Goal: Task Accomplishment & Management: Use online tool/utility

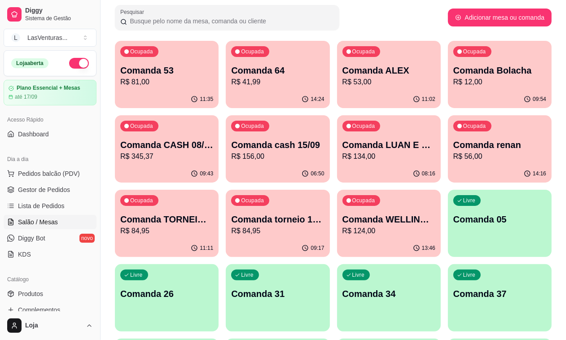
scroll to position [81, 0]
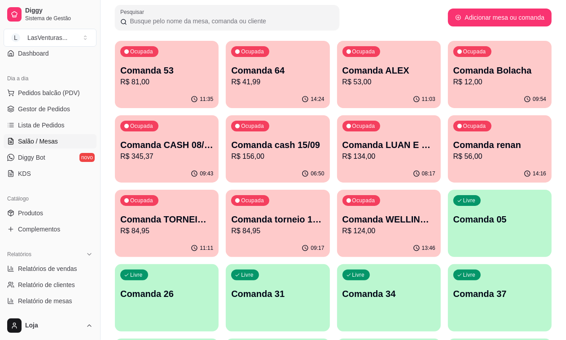
click at [358, 83] on p "R$ 53,00" at bounding box center [388, 82] width 93 height 11
click at [454, 83] on p "R$ 12,00" at bounding box center [499, 82] width 90 height 10
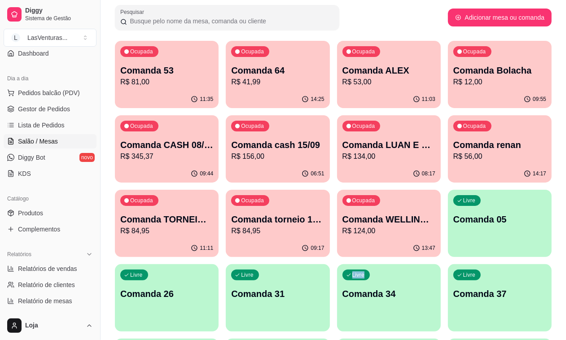
click at [453, 152] on p "R$ 56,00" at bounding box center [499, 156] width 93 height 11
click at [448, 93] on div "09:55" at bounding box center [500, 99] width 104 height 17
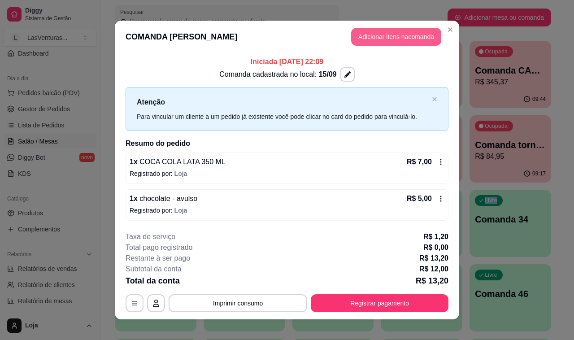
click at [375, 36] on button "Adicionar itens na comanda" at bounding box center [396, 37] width 90 height 18
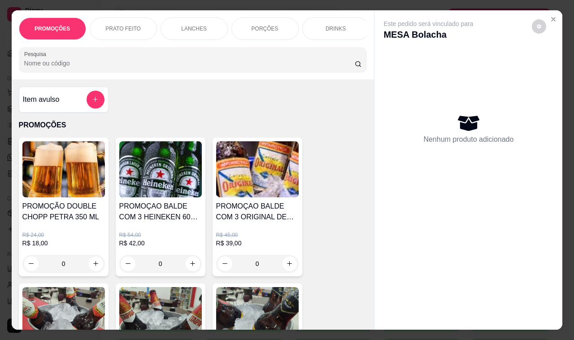
click at [100, 98] on div at bounding box center [96, 100] width 18 height 18
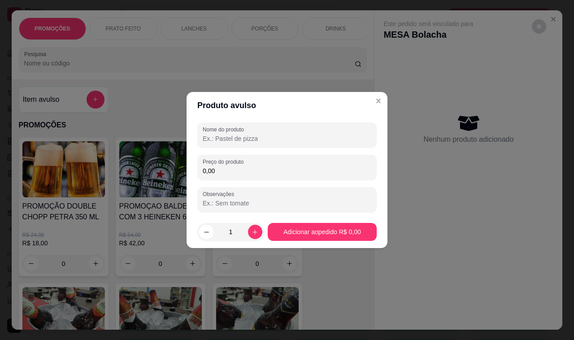
click at [227, 137] on input "Nome do produto" at bounding box center [287, 138] width 169 height 9
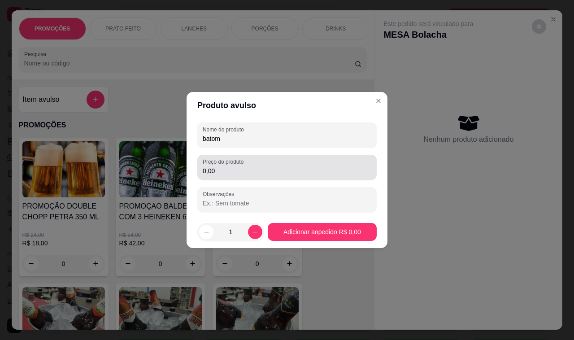
type input "batom"
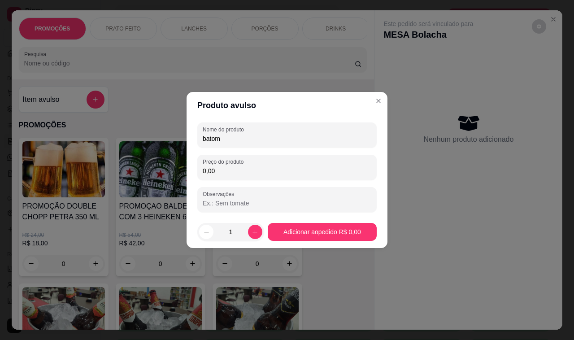
click at [281, 171] on input "0,00" at bounding box center [287, 170] width 169 height 9
type input "3,00"
click at [351, 222] on footer "1 Adicionar ao pedido R$ 3,00" at bounding box center [287, 232] width 201 height 32
click at [337, 241] on footer "1 Adicionar ao pedido R$ 3,00" at bounding box center [287, 232] width 201 height 32
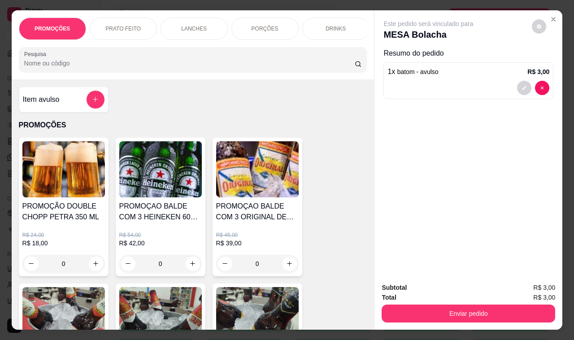
click at [420, 309] on button "Enviar pedido" at bounding box center [469, 314] width 174 height 18
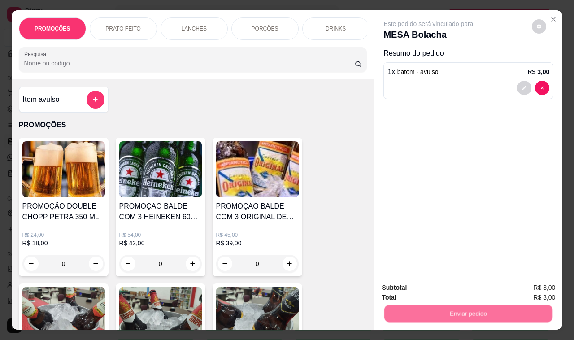
click at [411, 293] on button "Não registrar e enviar pedido" at bounding box center [438, 287] width 91 height 17
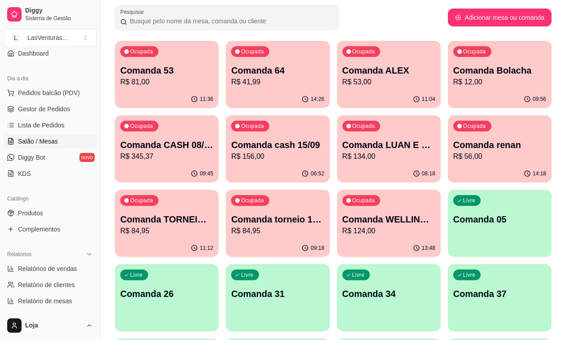
click at [226, 103] on div "14:26" at bounding box center [278, 99] width 104 height 17
click at [218, 239] on div "11:13" at bounding box center [167, 247] width 104 height 17
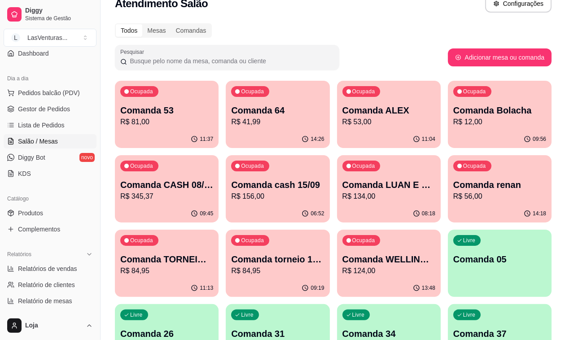
scroll to position [0, 0]
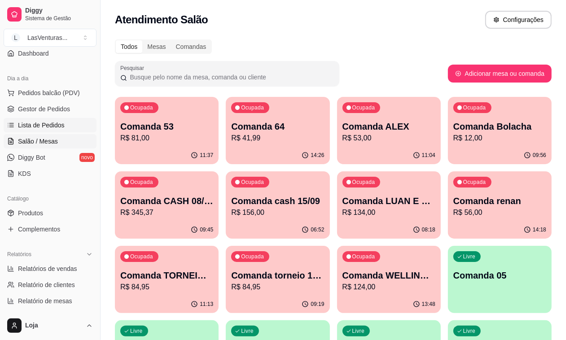
click at [72, 122] on link "Lista de Pedidos" at bounding box center [50, 125] width 93 height 14
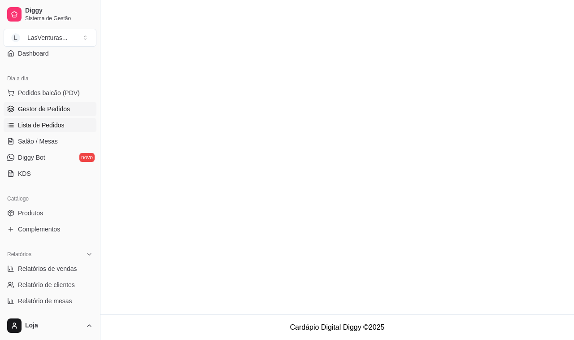
click at [55, 115] on link "Gestor de Pedidos" at bounding box center [50, 109] width 93 height 14
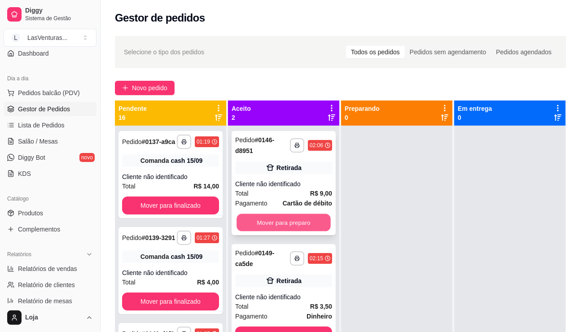
click at [257, 218] on button "Mover para preparo" at bounding box center [283, 222] width 94 height 17
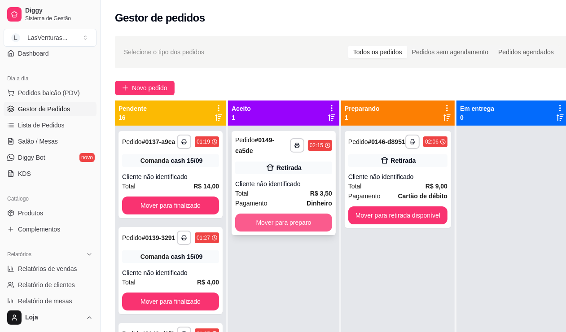
click at [265, 218] on button "Mover para preparo" at bounding box center [283, 222] width 97 height 18
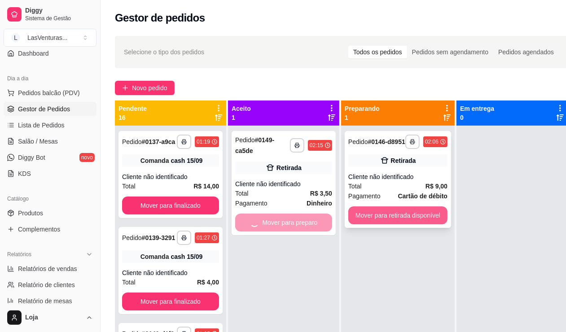
click at [391, 218] on button "Mover para retirada disponível" at bounding box center [397, 215] width 99 height 18
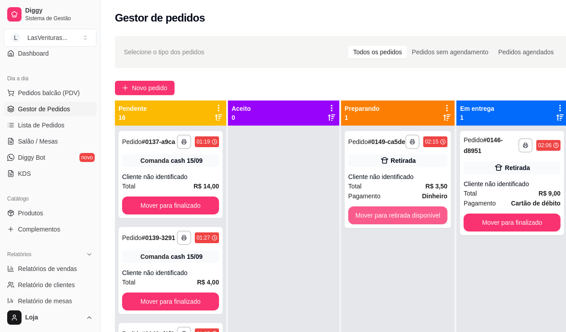
click at [391, 218] on button "Mover para retirada disponível" at bounding box center [397, 215] width 99 height 18
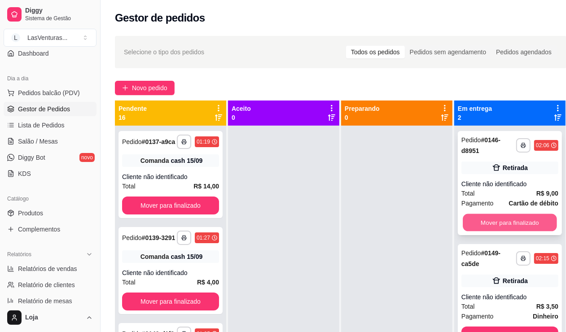
click at [496, 218] on button "Mover para finalizado" at bounding box center [509, 222] width 94 height 17
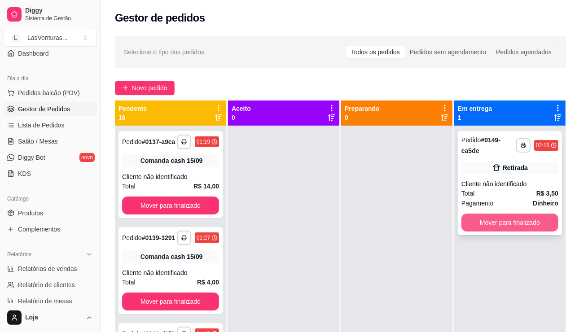
click at [492, 218] on button "Mover para finalizado" at bounding box center [509, 222] width 97 height 18
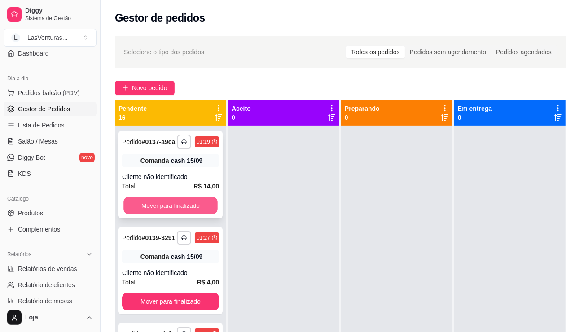
click at [182, 209] on button "Mover para finalizado" at bounding box center [170, 205] width 94 height 17
click at [183, 209] on button "Mover para finalizado" at bounding box center [170, 205] width 94 height 17
click at [183, 210] on button "Mover para finalizado" at bounding box center [170, 205] width 94 height 17
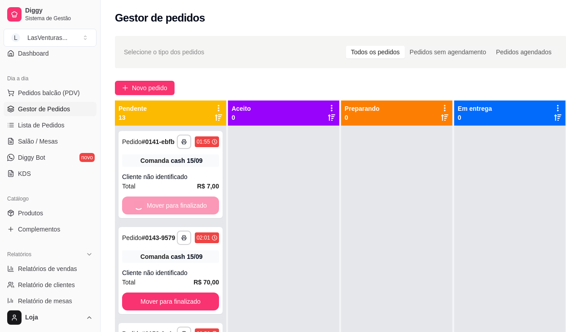
click at [183, 292] on button "Mover para finalizado" at bounding box center [170, 301] width 97 height 18
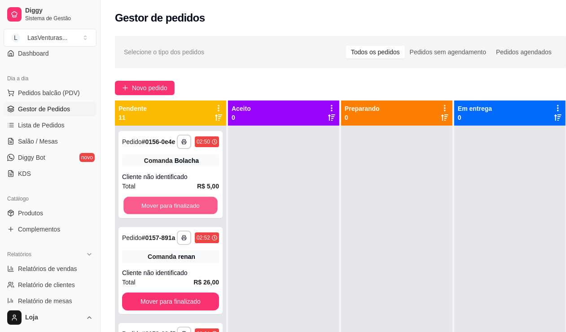
click at [183, 210] on button "Mover para finalizado" at bounding box center [170, 205] width 94 height 17
click at [183, 210] on button "Mover para finalizado" at bounding box center [170, 205] width 97 height 18
click at [183, 210] on button "Mover para finalizado" at bounding box center [170, 205] width 94 height 17
click at [183, 212] on button "Mover para finalizado" at bounding box center [170, 205] width 94 height 17
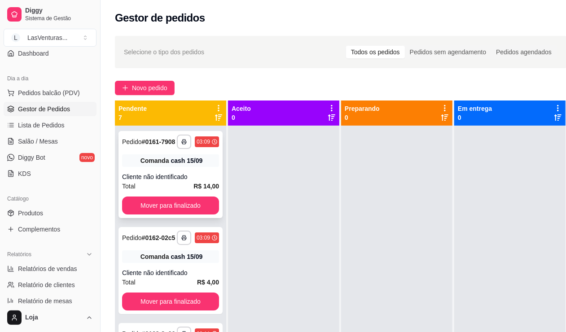
click at [182, 213] on button "Mover para finalizado" at bounding box center [170, 205] width 97 height 18
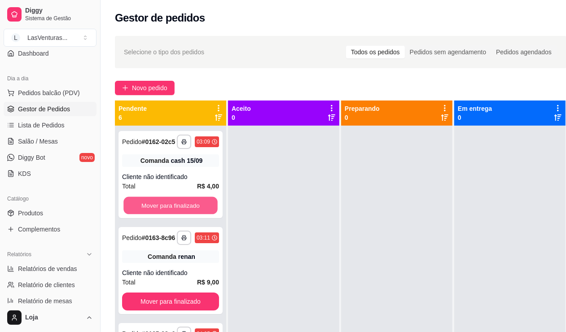
click at [181, 213] on button "Mover para finalizado" at bounding box center [170, 205] width 94 height 17
click at [181, 213] on button "Mover para finalizado" at bounding box center [170, 205] width 97 height 18
click at [178, 214] on button "Mover para finalizado" at bounding box center [170, 205] width 97 height 18
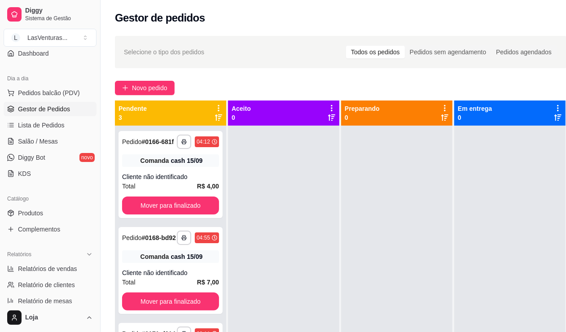
click at [178, 218] on div "**********" at bounding box center [170, 292] width 111 height 332
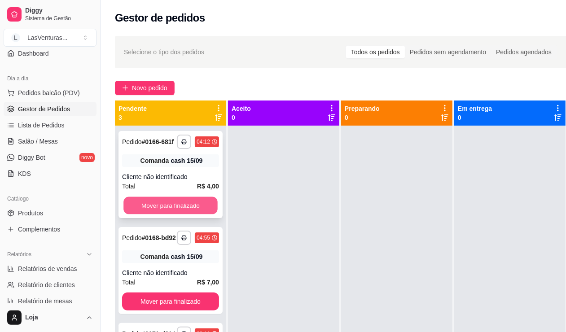
click at [172, 207] on button "Mover para finalizado" at bounding box center [170, 205] width 94 height 17
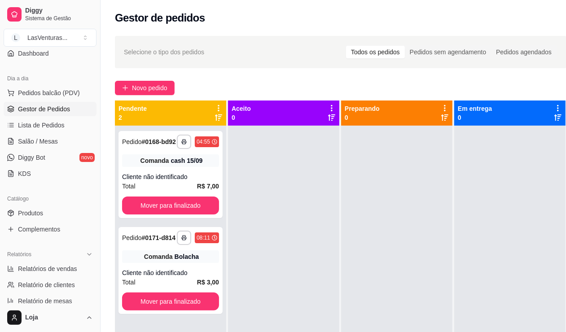
click at [172, 207] on button "Mover para finalizado" at bounding box center [170, 205] width 97 height 18
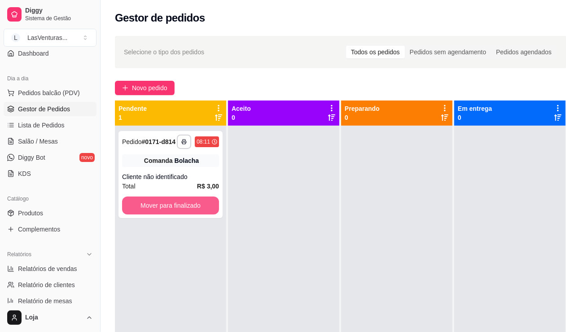
click at [172, 207] on button "Mover para finalizado" at bounding box center [170, 205] width 97 height 18
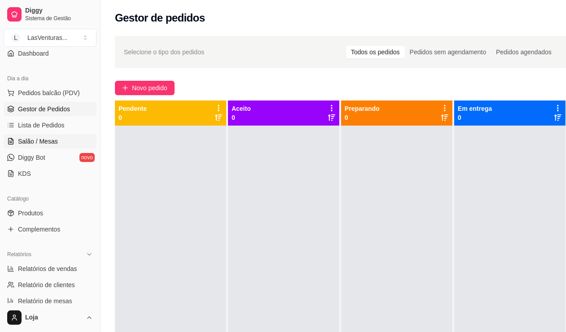
click at [58, 139] on link "Salão / Mesas" at bounding box center [50, 141] width 93 height 14
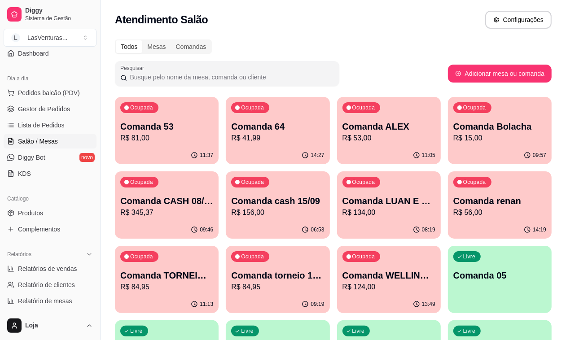
click at [157, 144] on div "Ocupada Comanda 53 R$ 81,00" at bounding box center [167, 122] width 104 height 50
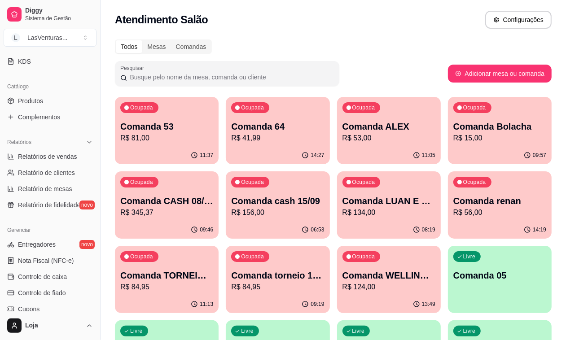
scroll to position [305, 0]
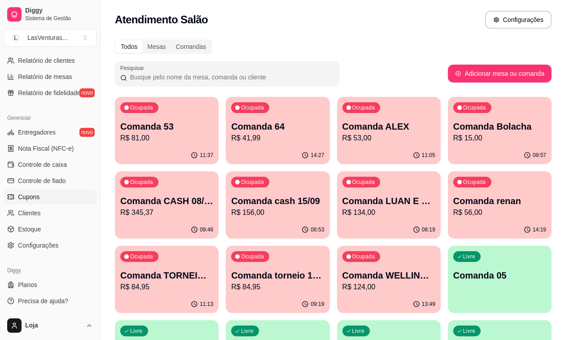
click at [63, 200] on link "Cupons" at bounding box center [50, 197] width 93 height 14
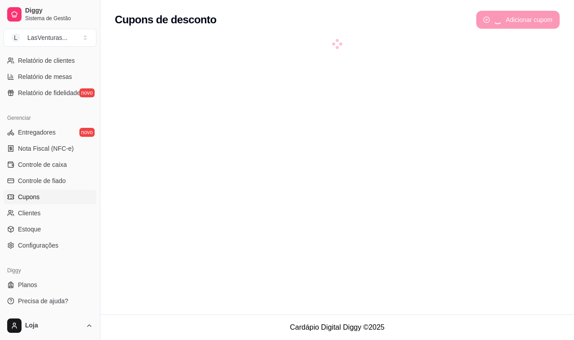
click at [60, 165] on span "Controle de caixa" at bounding box center [42, 164] width 49 height 9
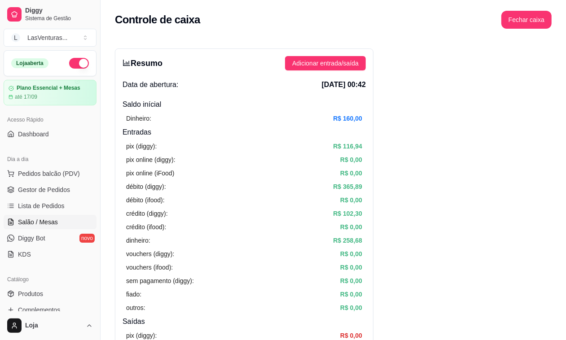
click at [61, 220] on link "Salão / Mesas" at bounding box center [50, 222] width 93 height 14
